Goal: Find specific page/section: Find specific page/section

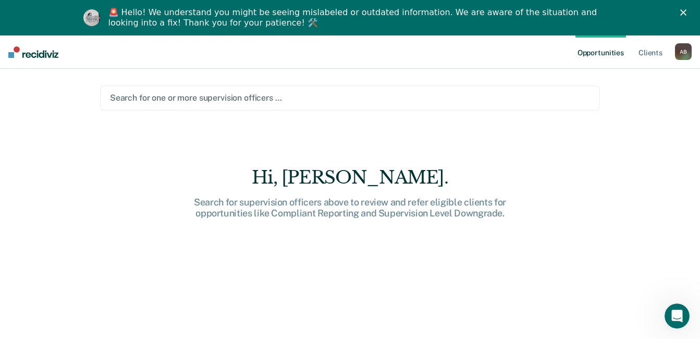
click at [687, 12] on icon "Close" at bounding box center [683, 12] width 6 height 6
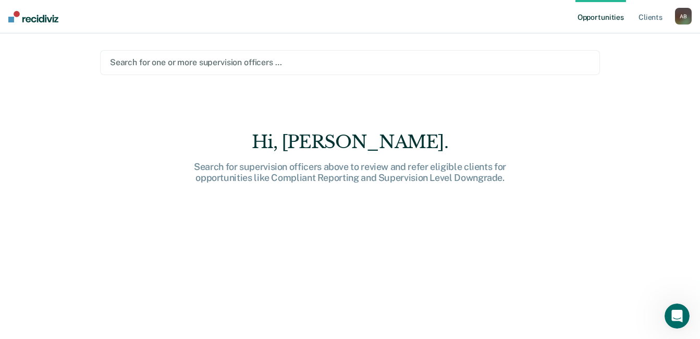
scroll to position [15, 0]
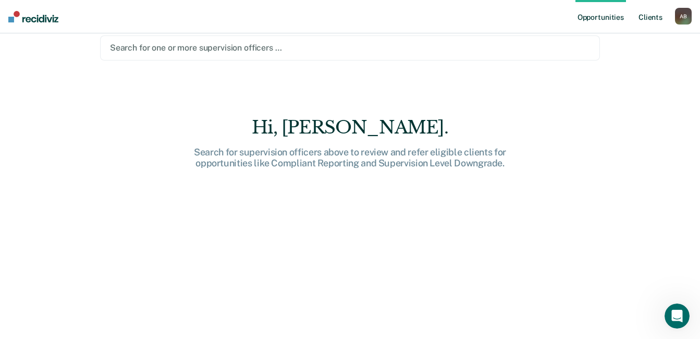
click at [654, 17] on link "Client s" at bounding box center [651, 16] width 28 height 33
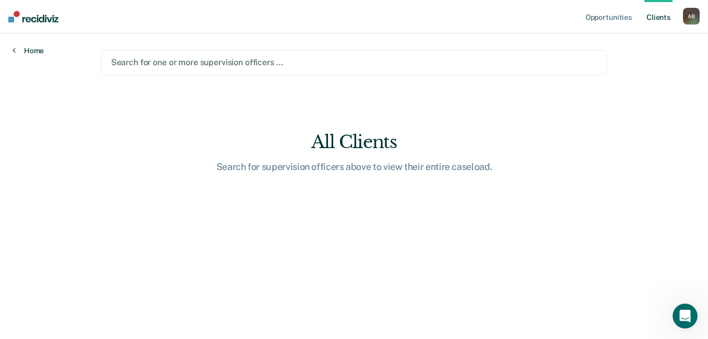
click at [24, 47] on link "Home" at bounding box center [28, 50] width 31 height 9
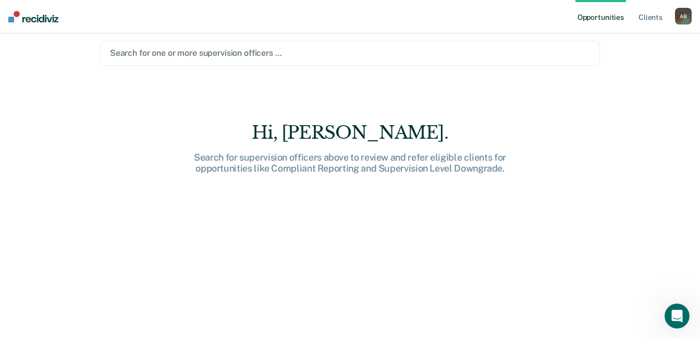
scroll to position [15, 0]
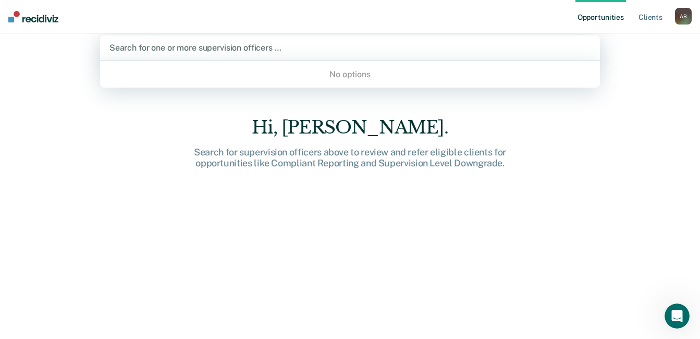
click at [293, 52] on div at bounding box center [349, 48] width 481 height 12
drag, startPoint x: 254, startPoint y: 55, endPoint x: 379, endPoint y: 115, distance: 138.3
click at [268, 62] on main "Use Up and Down to choose options, press Enter to select the currently focused …" at bounding box center [350, 159] width 525 height 280
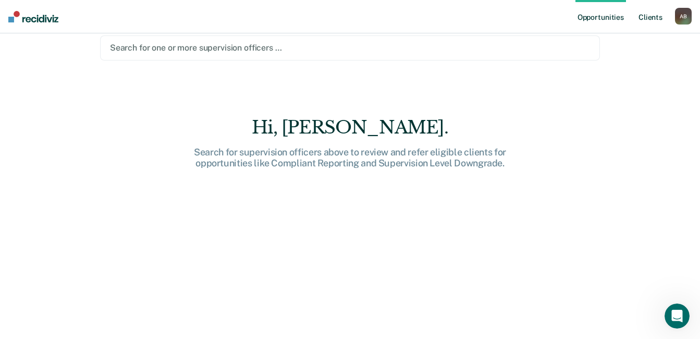
click at [654, 23] on link "Client s" at bounding box center [651, 16] width 28 height 33
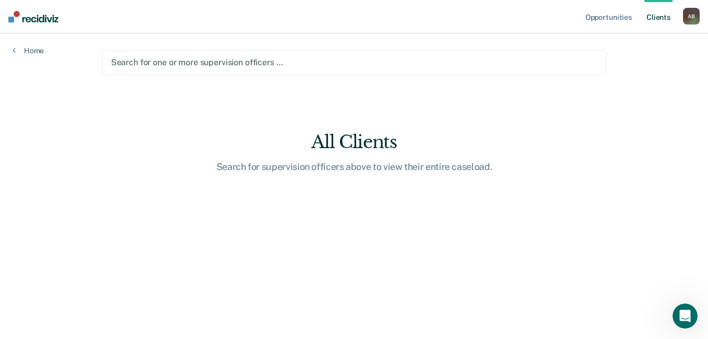
click at [697, 19] on div "A B" at bounding box center [691, 16] width 17 height 17
click at [625, 57] on link "How it works" at bounding box center [649, 55] width 84 height 9
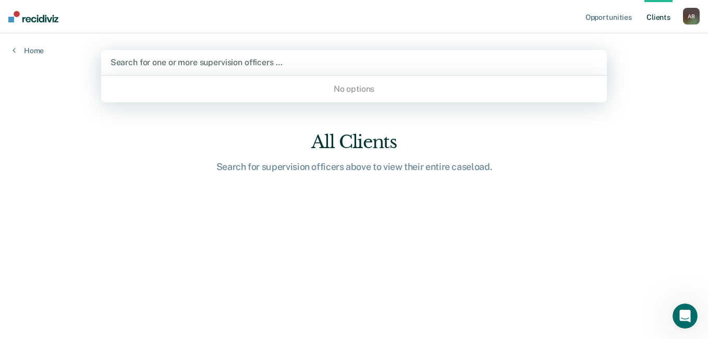
click at [261, 56] on div "Search for one or more supervision officers …" at bounding box center [354, 62] width 490 height 14
click at [263, 63] on div at bounding box center [354, 62] width 487 height 12
type input "p"
type input "r"
click at [38, 52] on link "Home" at bounding box center [28, 50] width 31 height 9
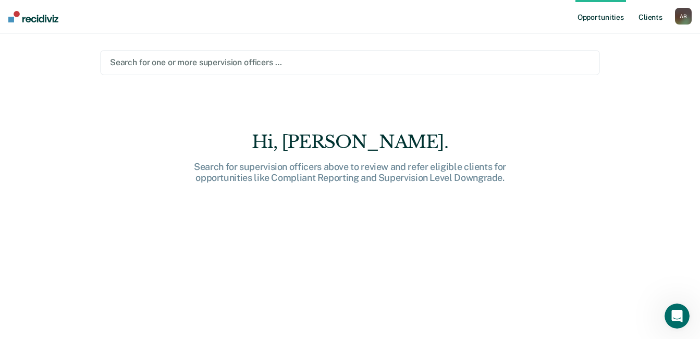
click at [642, 17] on link "Client s" at bounding box center [651, 16] width 28 height 33
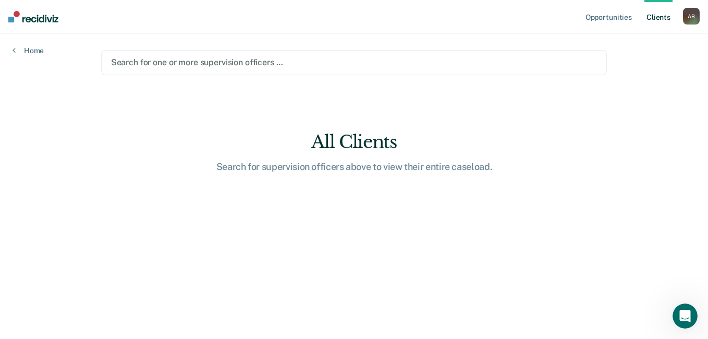
click at [685, 18] on div "A B" at bounding box center [691, 16] width 17 height 17
click at [431, 111] on main "Search for one or more supervision officers … All Clients Search for supervisio…" at bounding box center [354, 173] width 531 height 280
click at [226, 67] on div at bounding box center [354, 62] width 486 height 12
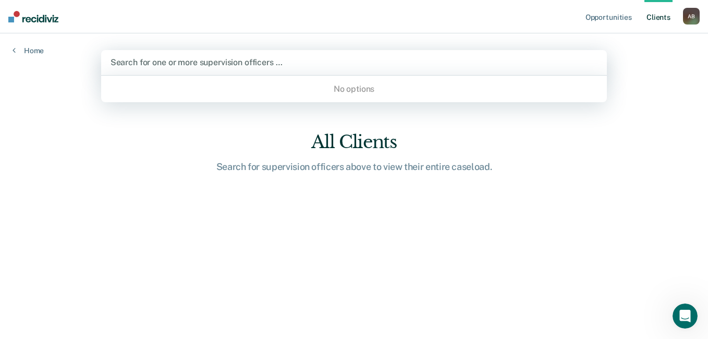
click at [38, 19] on img at bounding box center [33, 16] width 50 height 11
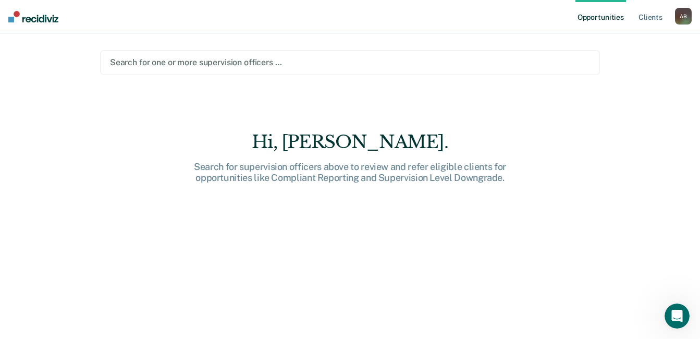
click at [46, 17] on img at bounding box center [33, 16] width 50 height 11
click at [658, 20] on link "Client s" at bounding box center [651, 16] width 28 height 33
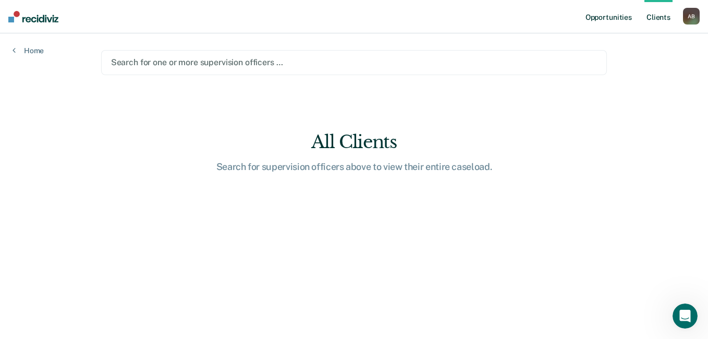
click at [605, 13] on link "Opportunities" at bounding box center [608, 16] width 51 height 33
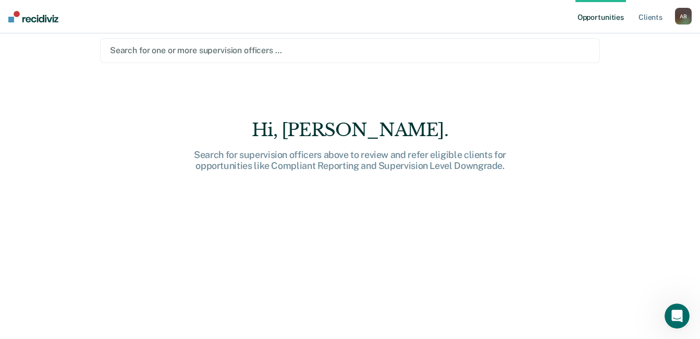
scroll to position [15, 0]
